Goal: Find contact information: Find contact information

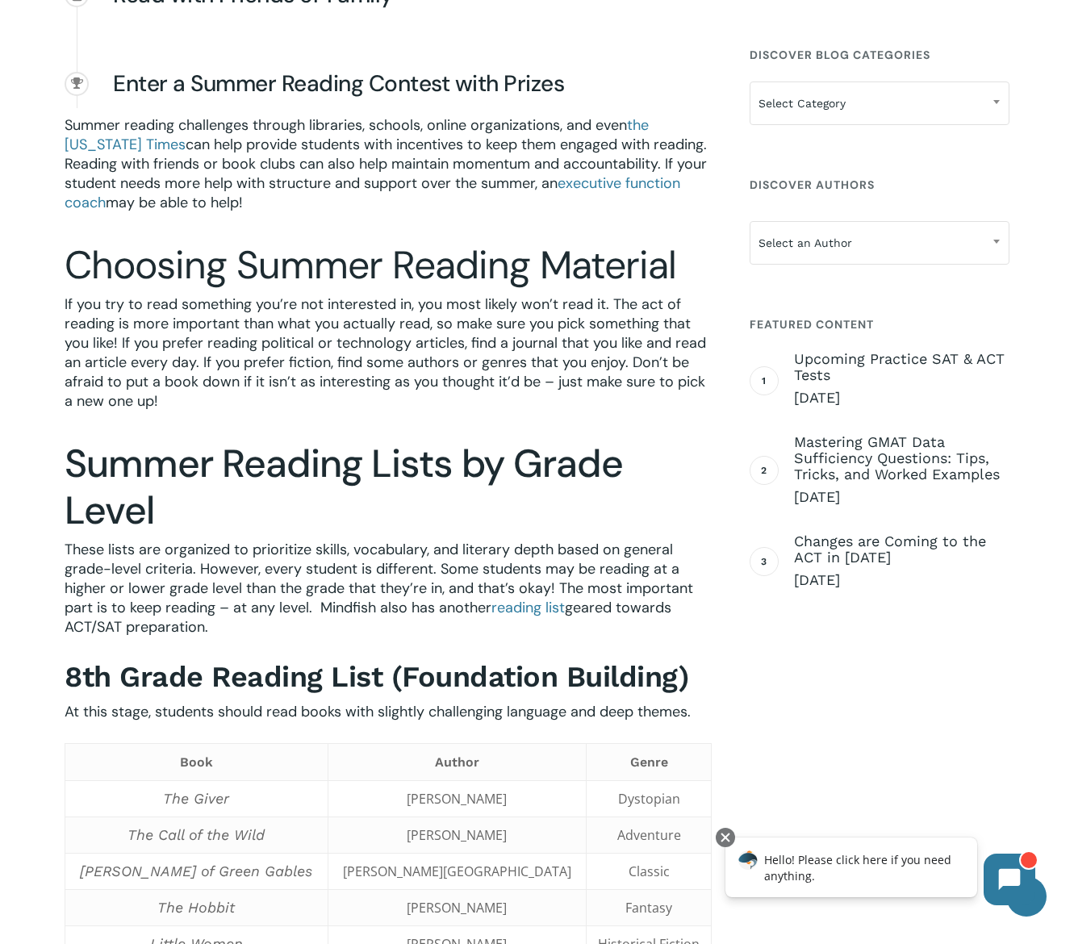
scroll to position [2107, 0]
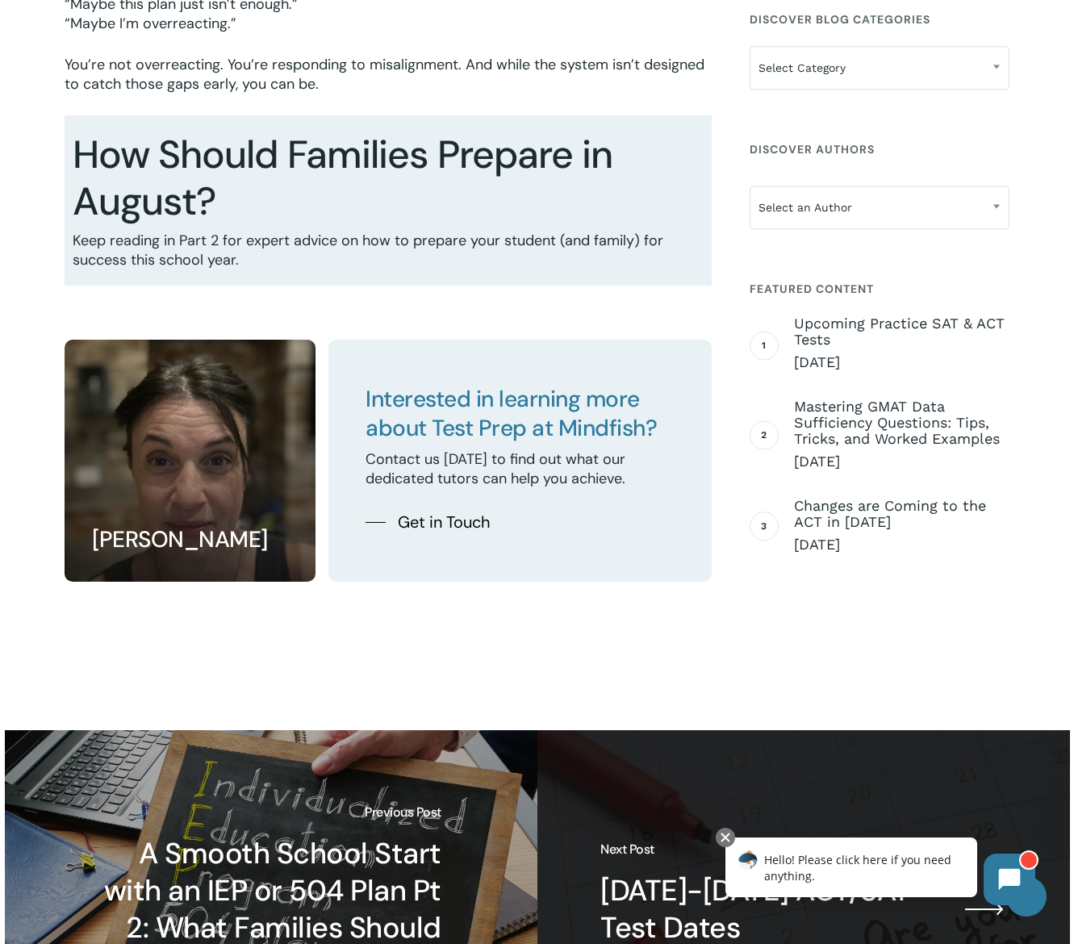
scroll to position [3265, 0]
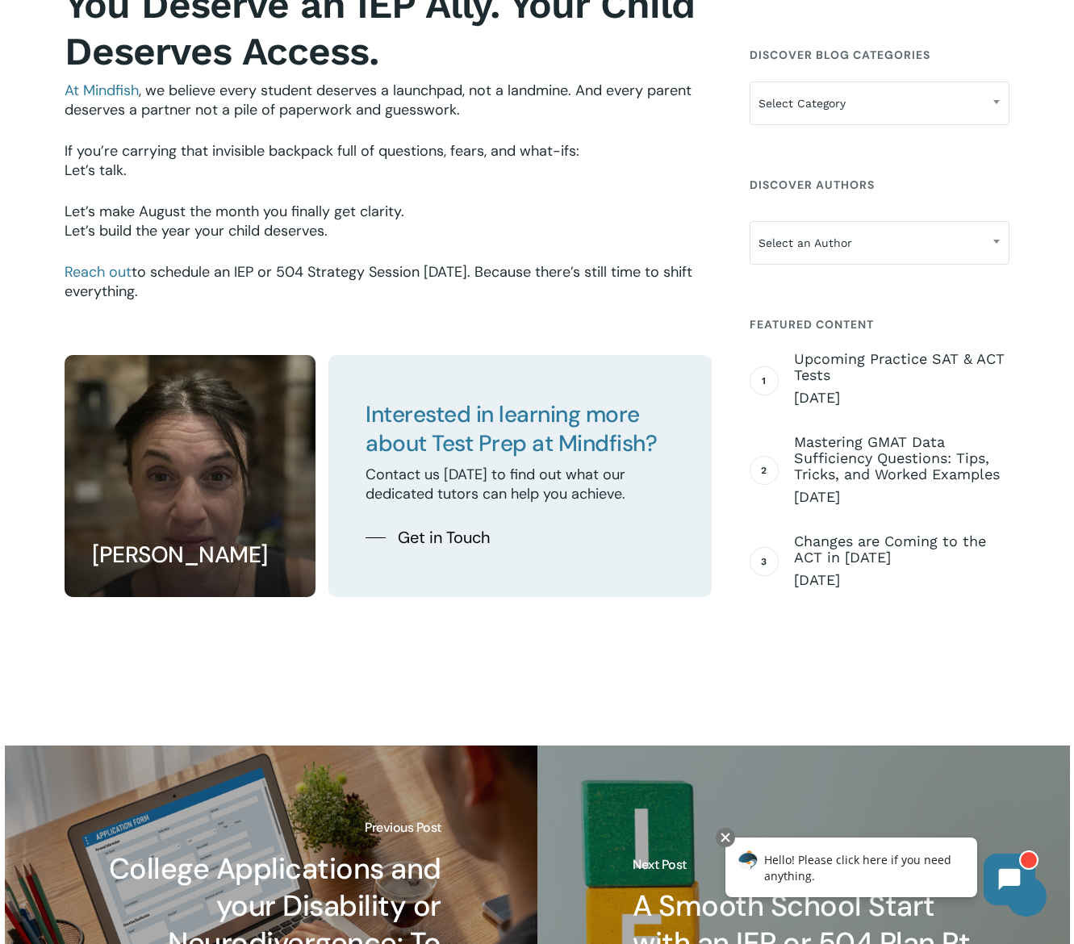
scroll to position [1860, 0]
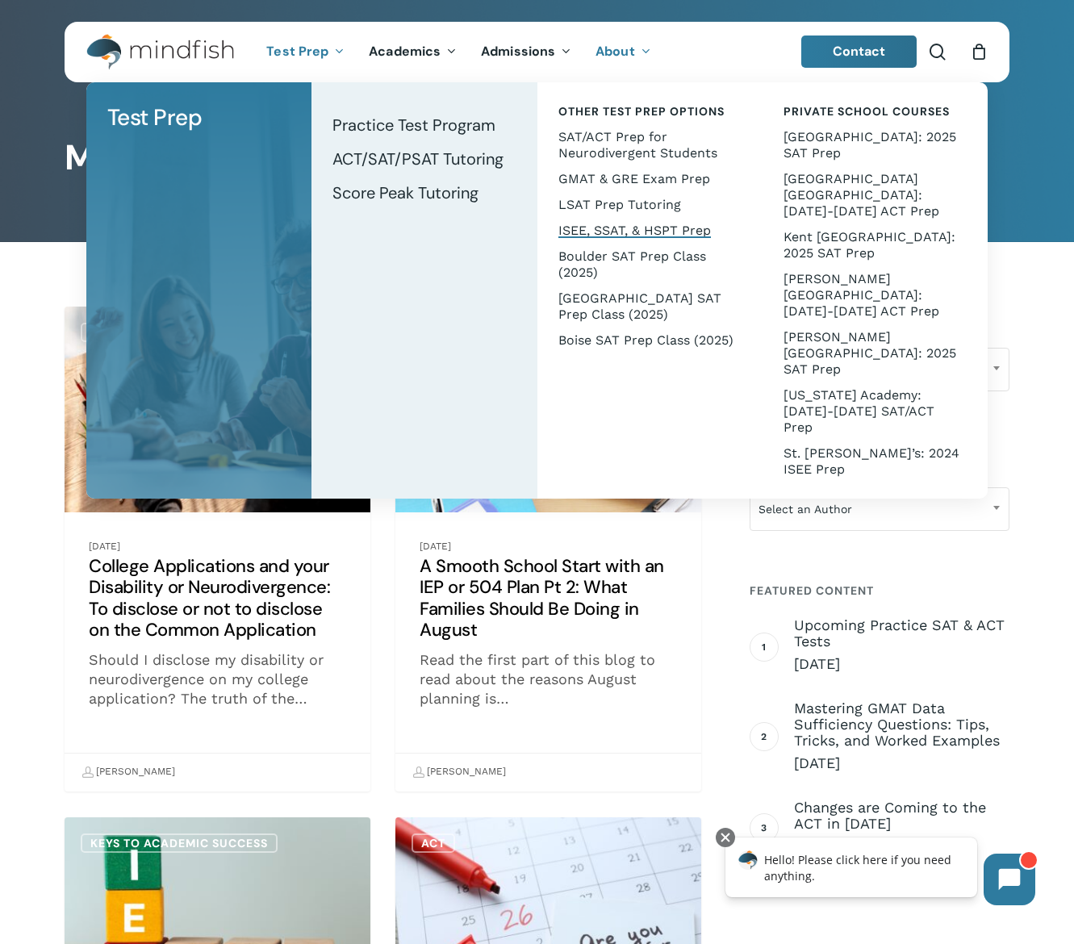
click at [589, 225] on span "ISEE, SSAT, & HSPT Prep" at bounding box center [634, 230] width 152 height 15
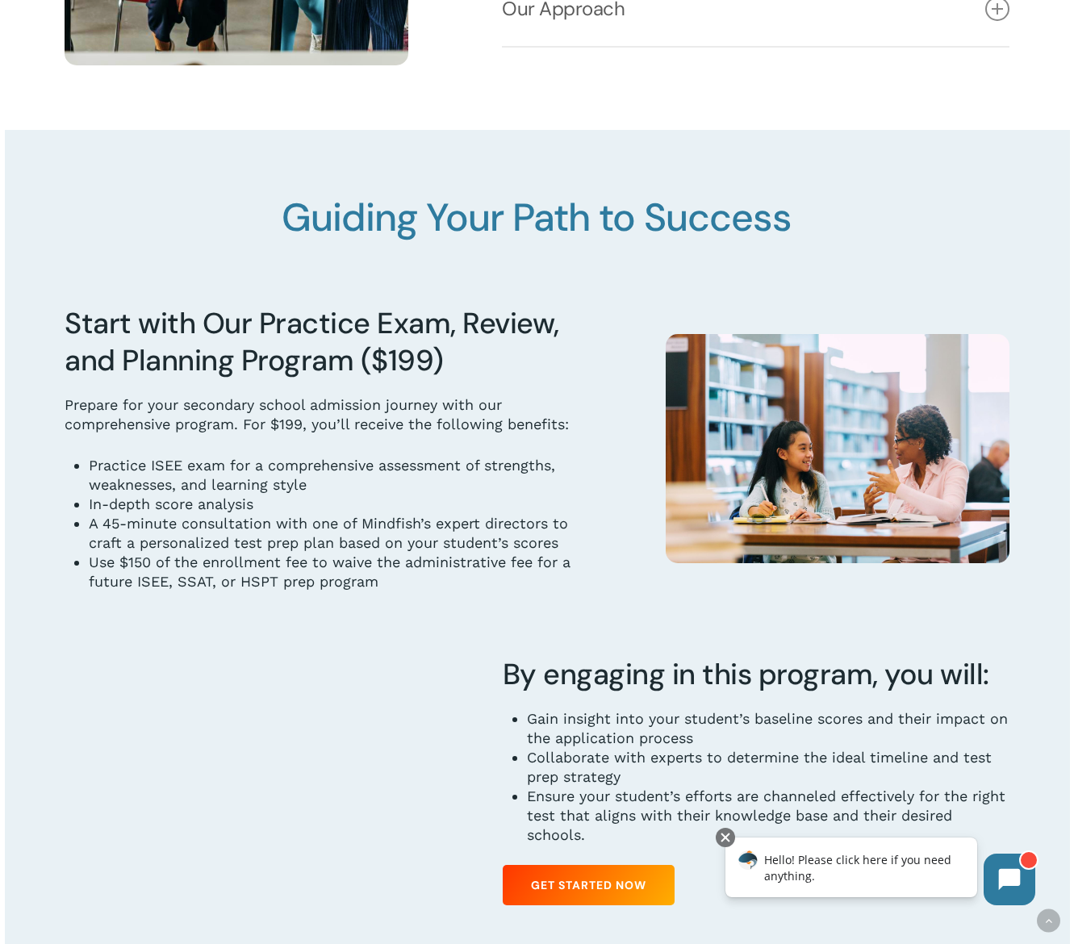
scroll to position [1714, 0]
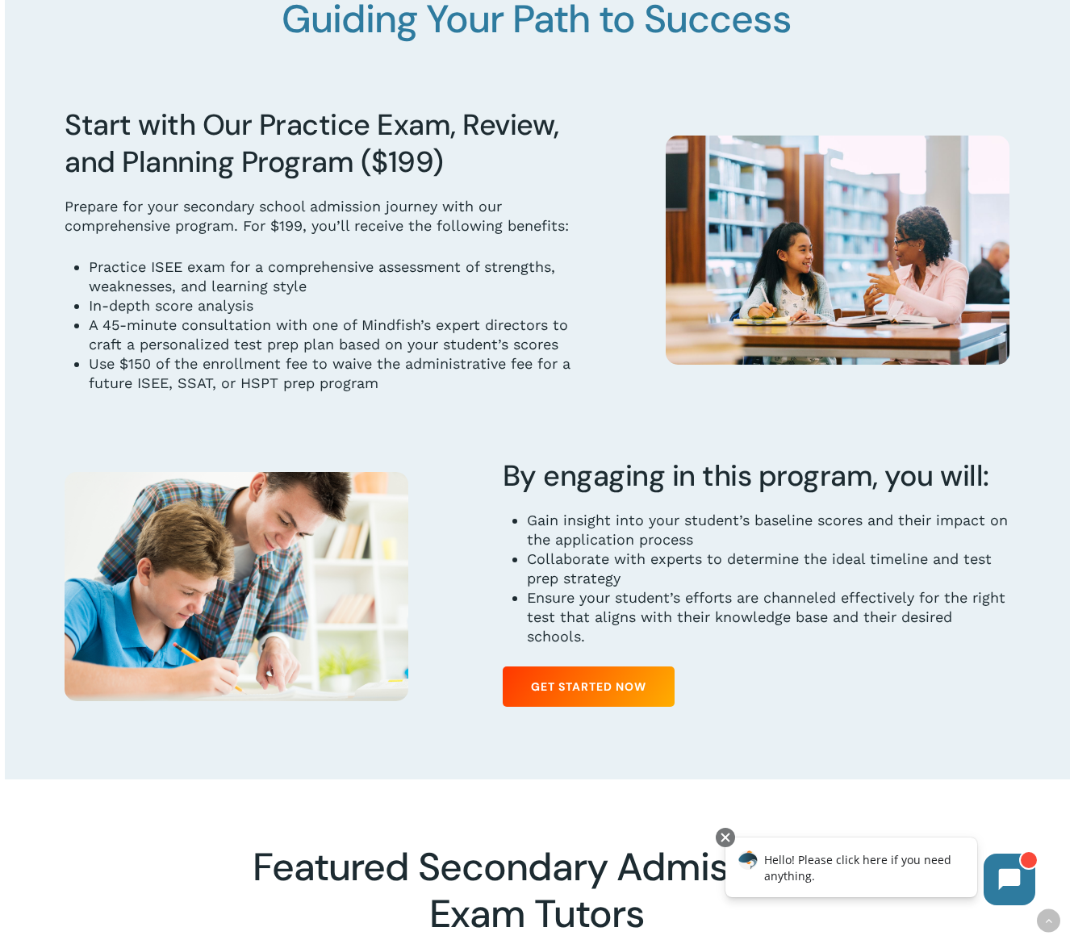
click at [558, 386] on li "Use $150 of the enrollment fee to waive the administrative fee for a future ISE…" at bounding box center [330, 373] width 482 height 39
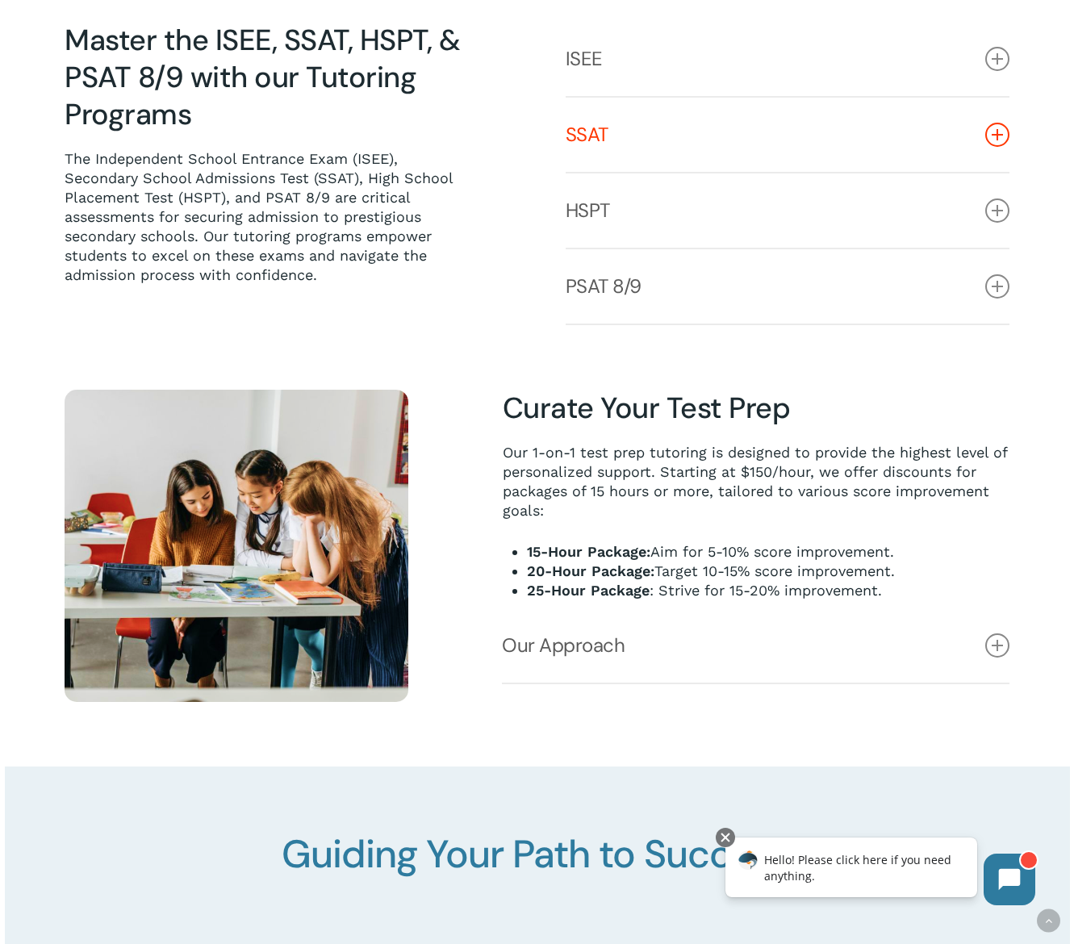
scroll to position [0, 0]
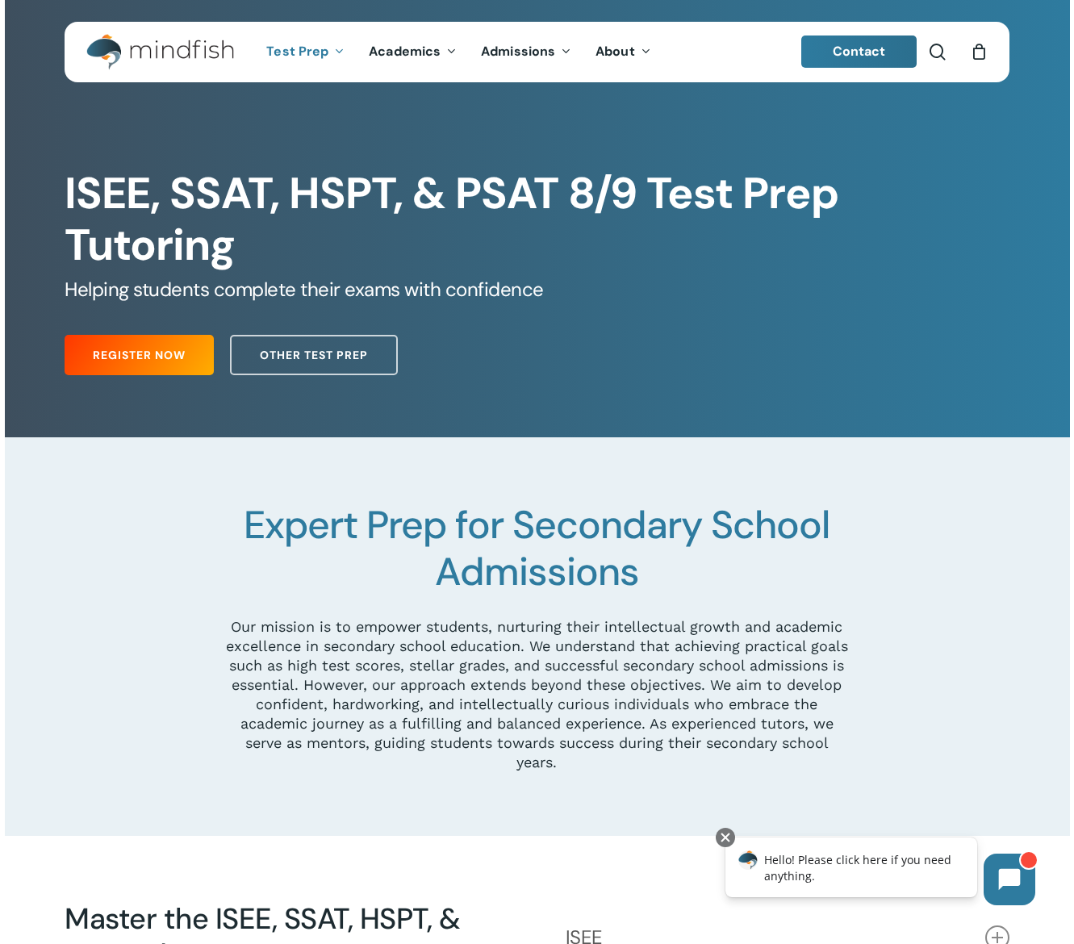
click at [883, 40] on link "Contact" at bounding box center [859, 51] width 116 height 32
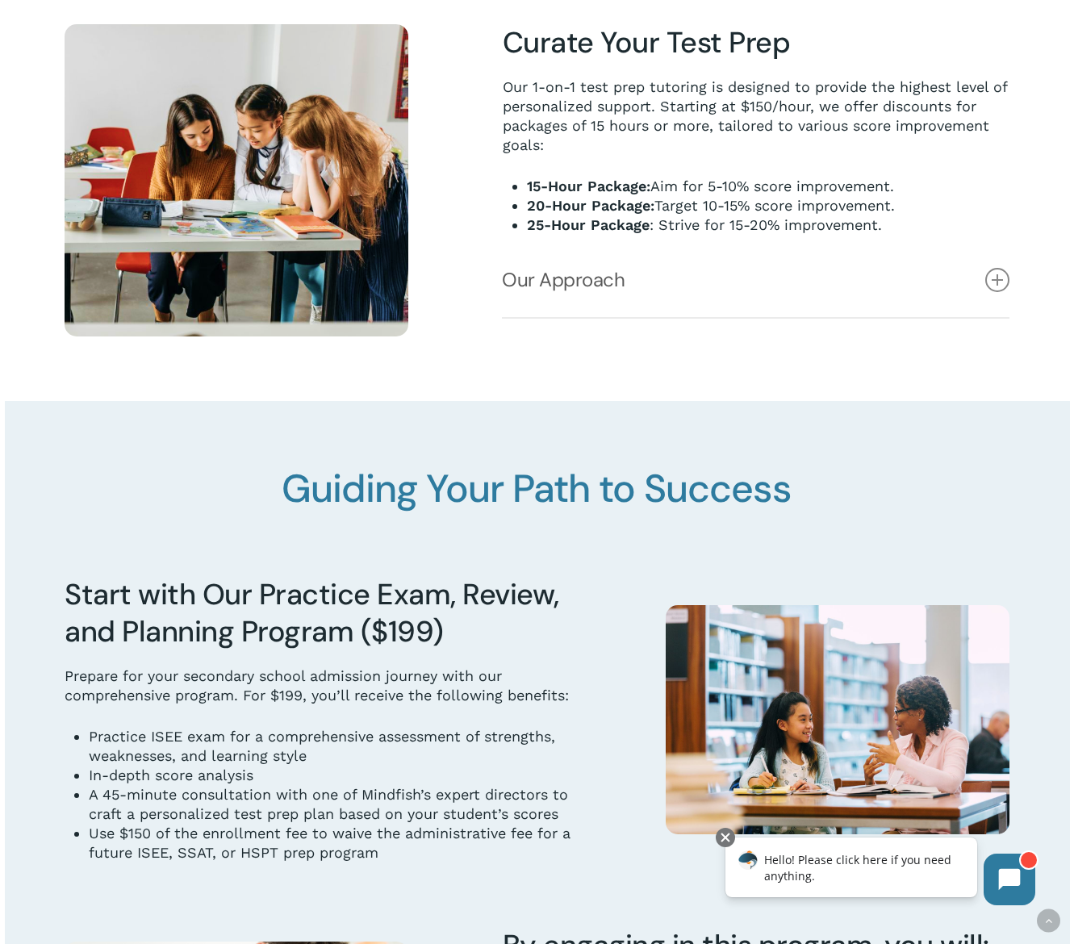
scroll to position [1570, 0]
